Goal: Feedback & Contribution: Contribute content

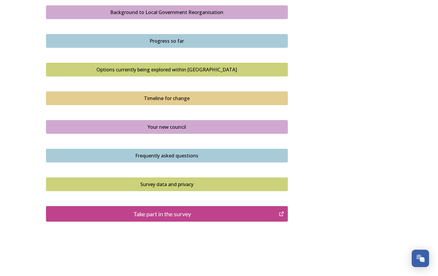
scroll to position [366, 0]
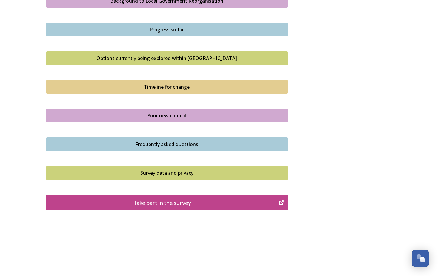
click at [155, 201] on div "Take part in the survey" at bounding box center [162, 202] width 226 height 9
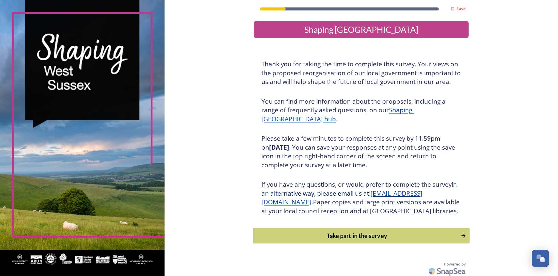
click at [373, 240] on div "Take part in the survey" at bounding box center [358, 235] width 202 height 9
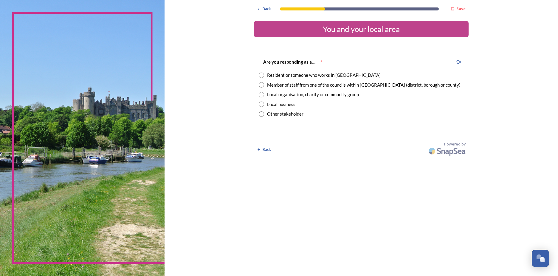
click at [262, 86] on input "radio" at bounding box center [261, 84] width 5 height 5
radio input "true"
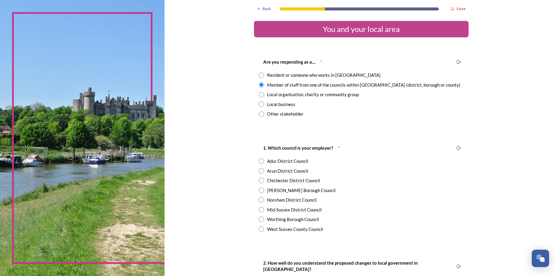
click at [259, 73] on input "radio" at bounding box center [261, 74] width 5 height 5
radio input "true"
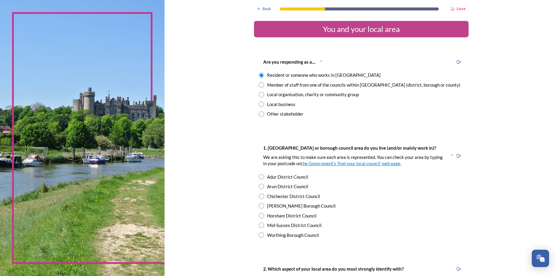
click at [260, 87] on input "radio" at bounding box center [261, 84] width 5 height 5
radio input "true"
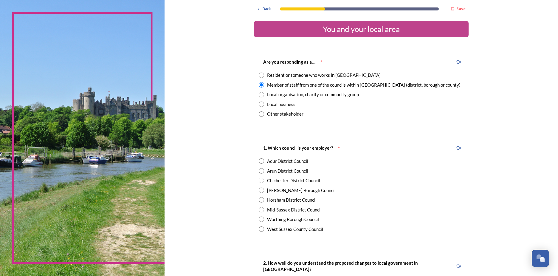
click at [260, 171] on input "radio" at bounding box center [261, 170] width 5 height 5
radio input "true"
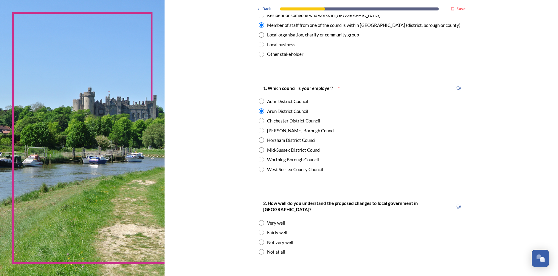
scroll to position [89, 0]
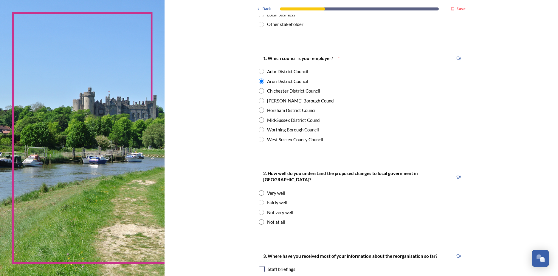
click at [260, 200] on input "radio" at bounding box center [261, 202] width 5 height 5
radio input "true"
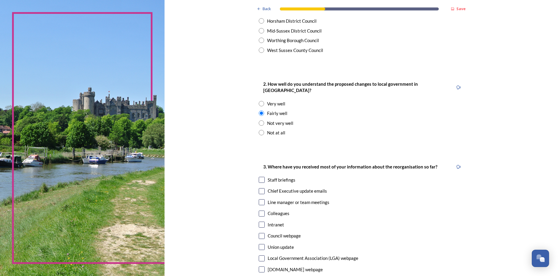
scroll to position [179, 0]
click at [260, 221] on input "checkbox" at bounding box center [262, 224] width 6 height 6
checkbox input "true"
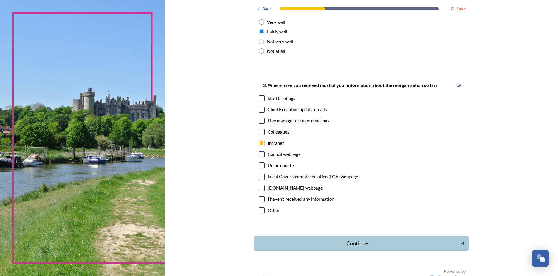
scroll to position [263, 0]
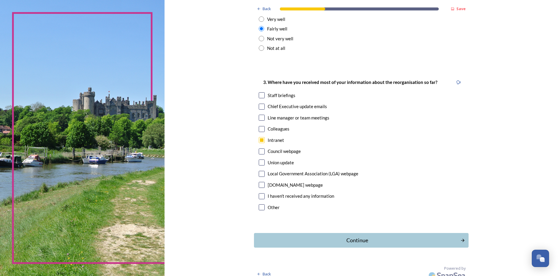
click at [260, 148] on input "checkbox" at bounding box center [262, 151] width 6 height 6
checkbox input "true"
click at [260, 126] on input "checkbox" at bounding box center [262, 129] width 6 height 6
checkbox input "true"
click at [260, 115] on input "checkbox" at bounding box center [262, 118] width 6 height 6
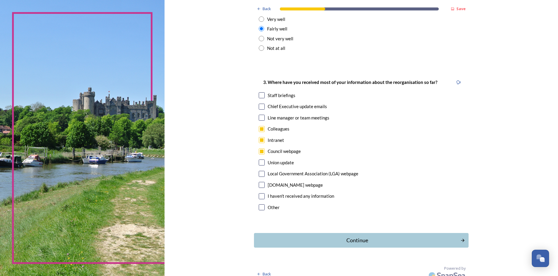
checkbox input "true"
click at [259, 104] on input "checkbox" at bounding box center [262, 107] width 6 height 6
checkbox input "true"
click at [381, 236] on div "Continue" at bounding box center [358, 240] width 202 height 8
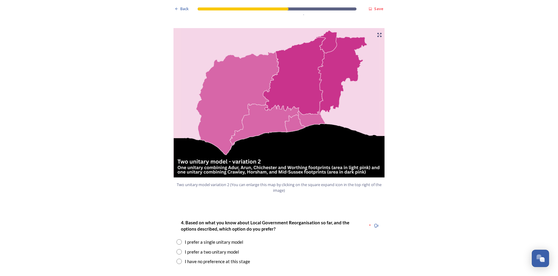
scroll to position [626, 0]
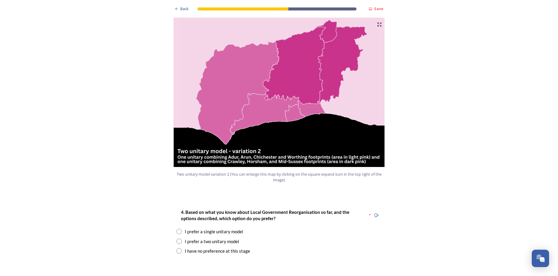
click at [177, 238] on input "radio" at bounding box center [179, 240] width 5 height 5
radio input "true"
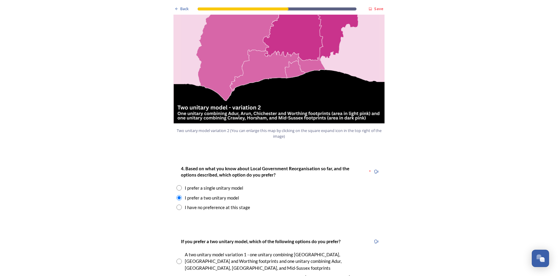
scroll to position [716, 0]
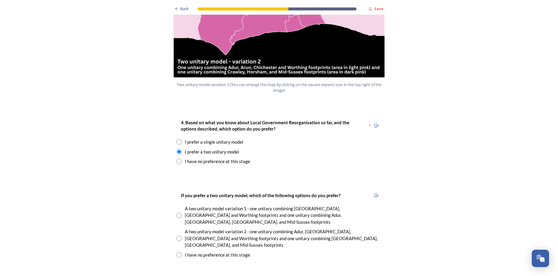
click at [178, 212] on input "radio" at bounding box center [179, 214] width 5 height 5
radio input "true"
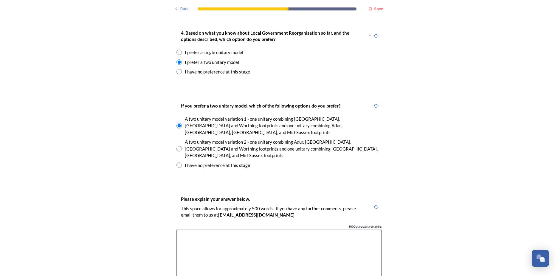
scroll to position [626, 0]
